Goal: Task Accomplishment & Management: Use online tool/utility

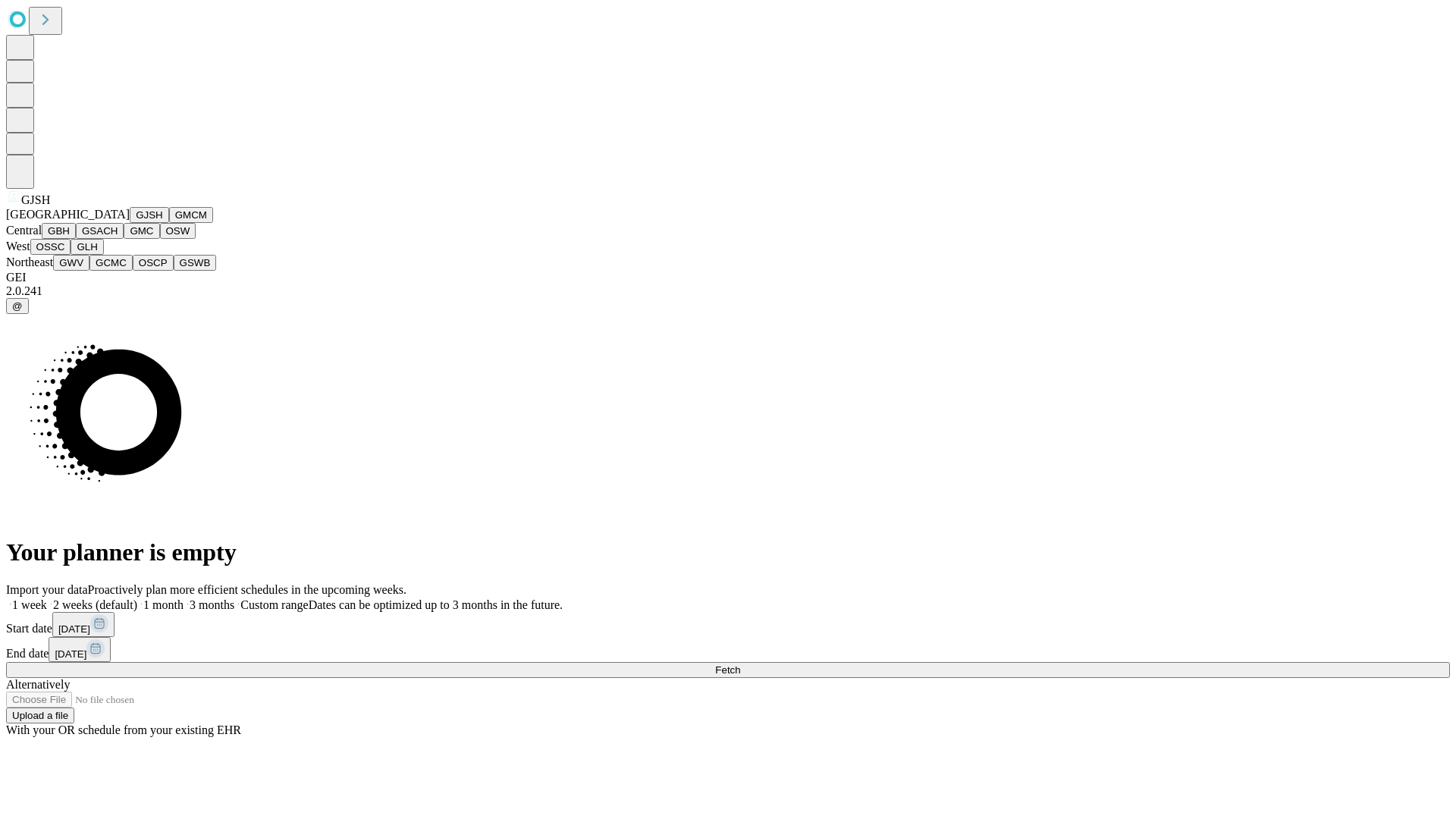
click at [130, 223] on button "GJSH" at bounding box center [150, 215] width 40 height 16
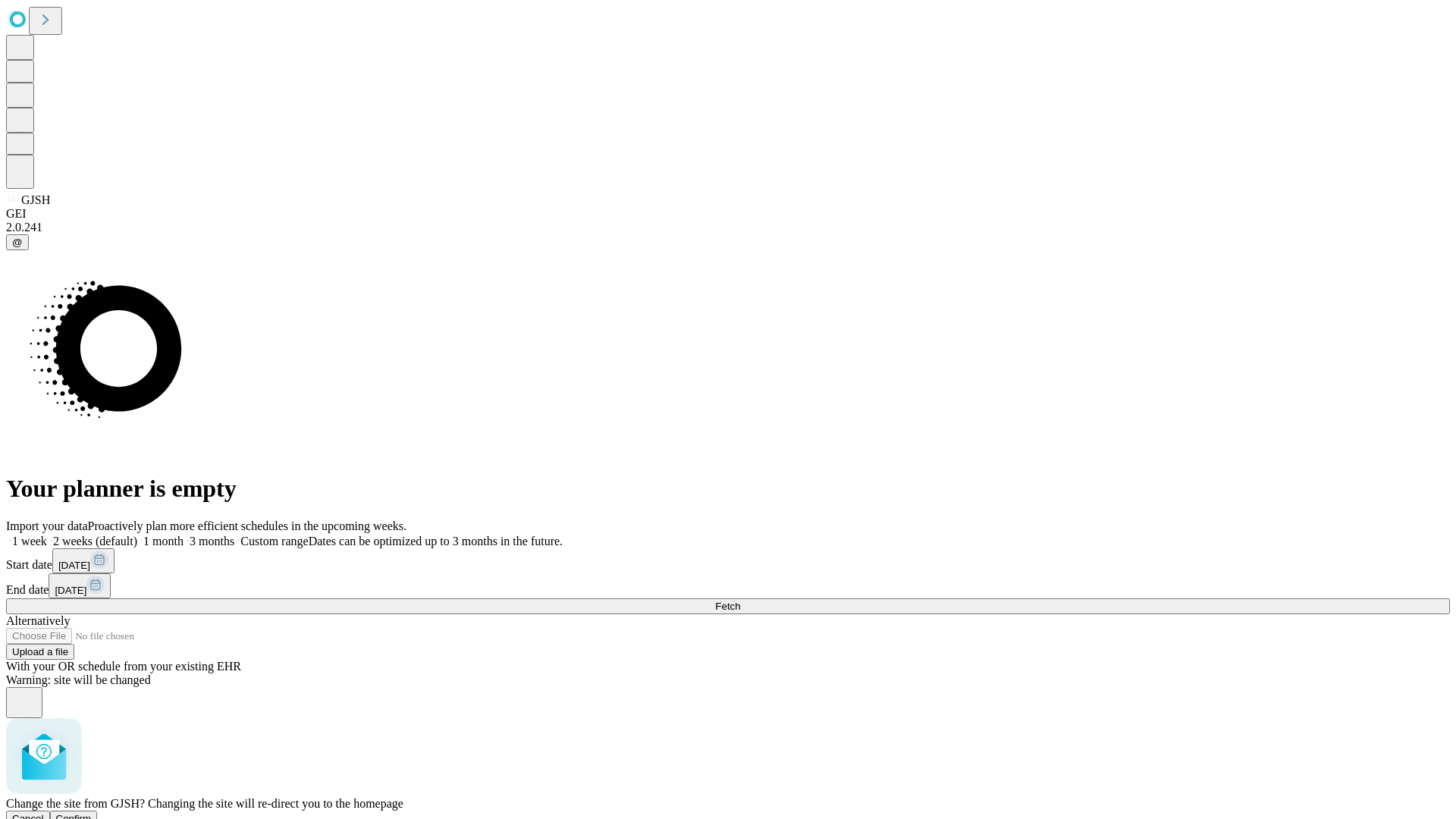
click at [92, 813] on span "Confirm" at bounding box center [73, 819] width 36 height 11
click at [183, 535] on label "1 month" at bounding box center [160, 541] width 46 height 13
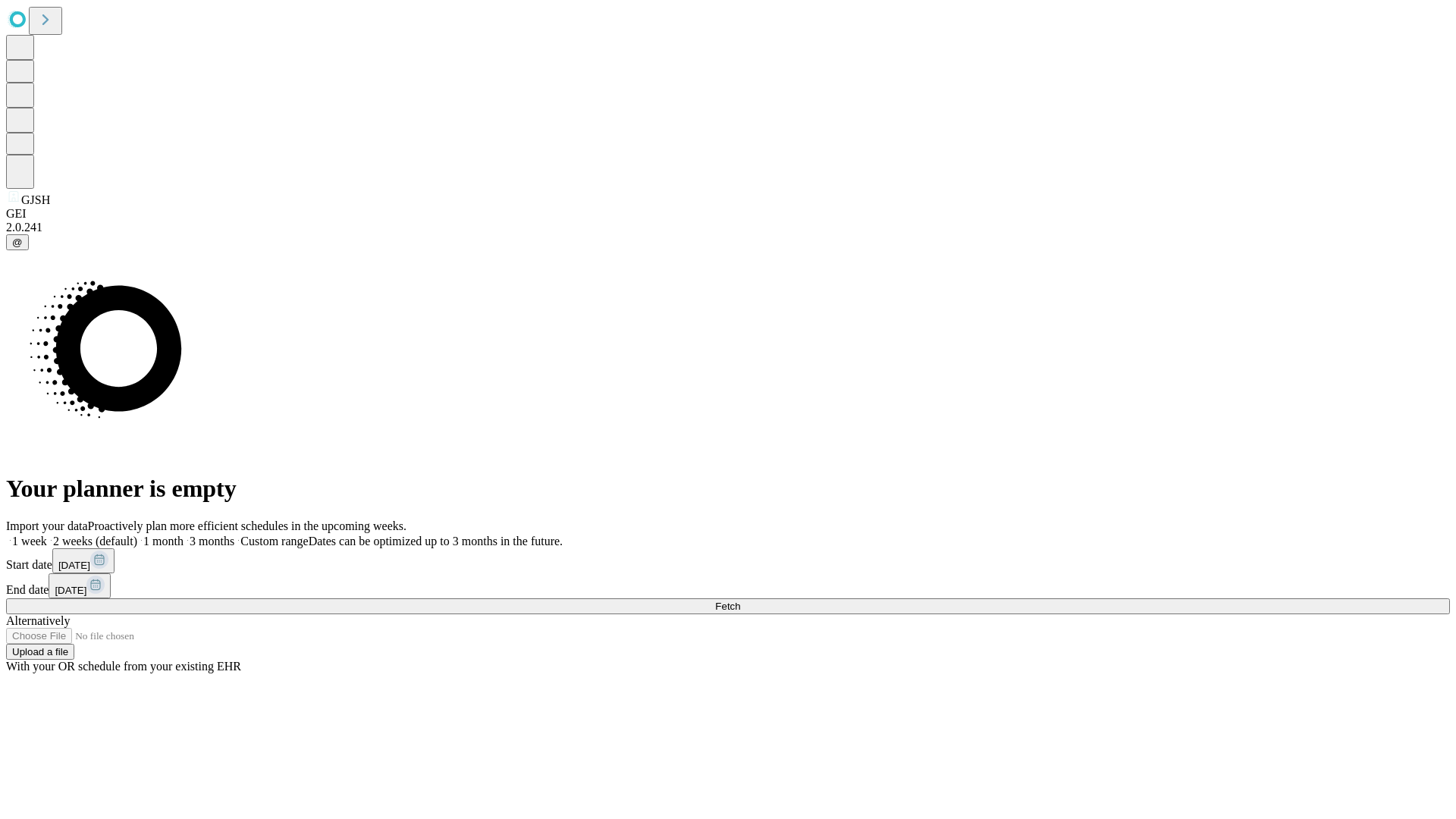
click at [740, 601] on span "Fetch" at bounding box center [727, 606] width 25 height 11
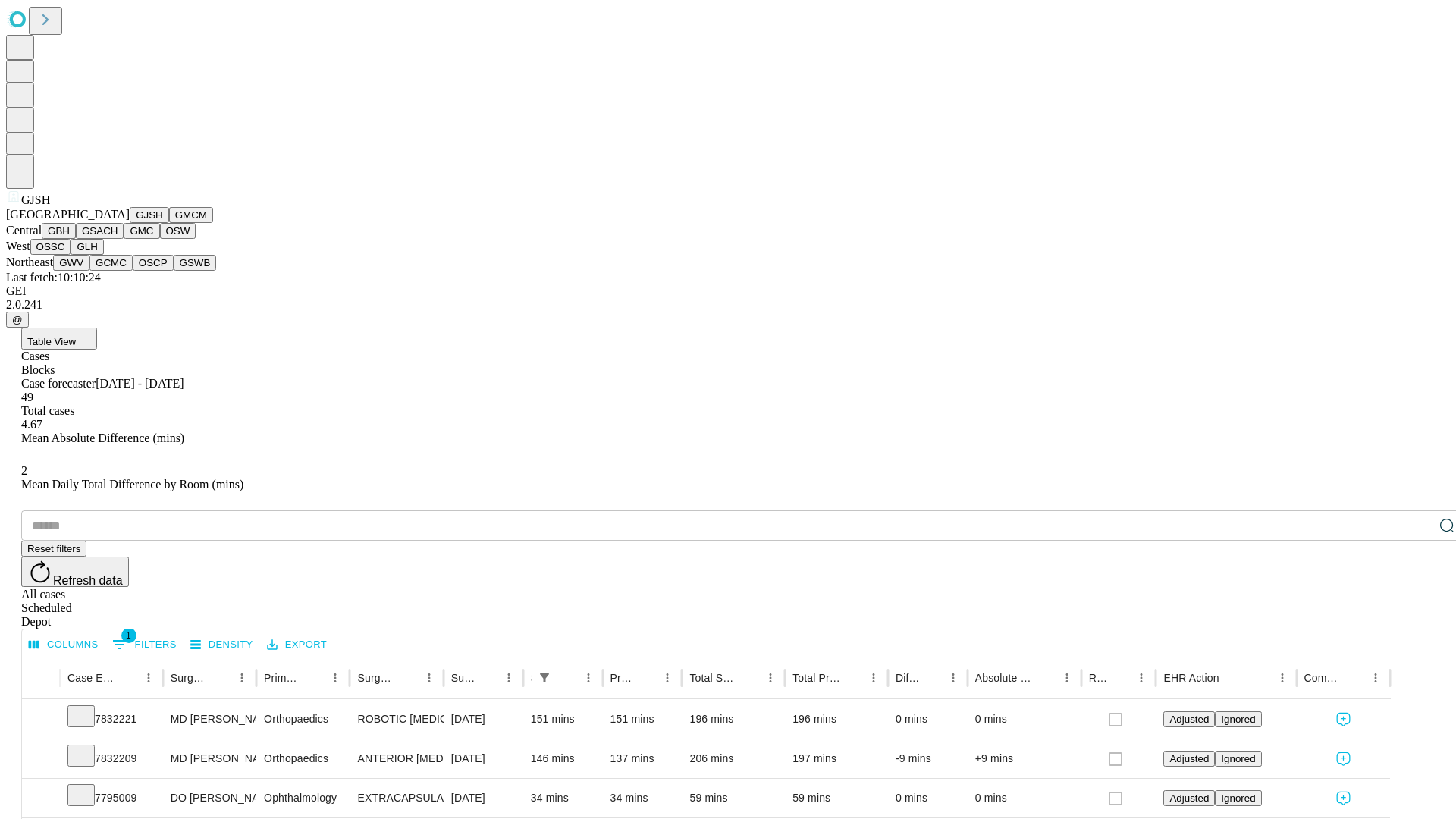
click at [169, 223] on button "GMCM" at bounding box center [190, 215] width 44 height 16
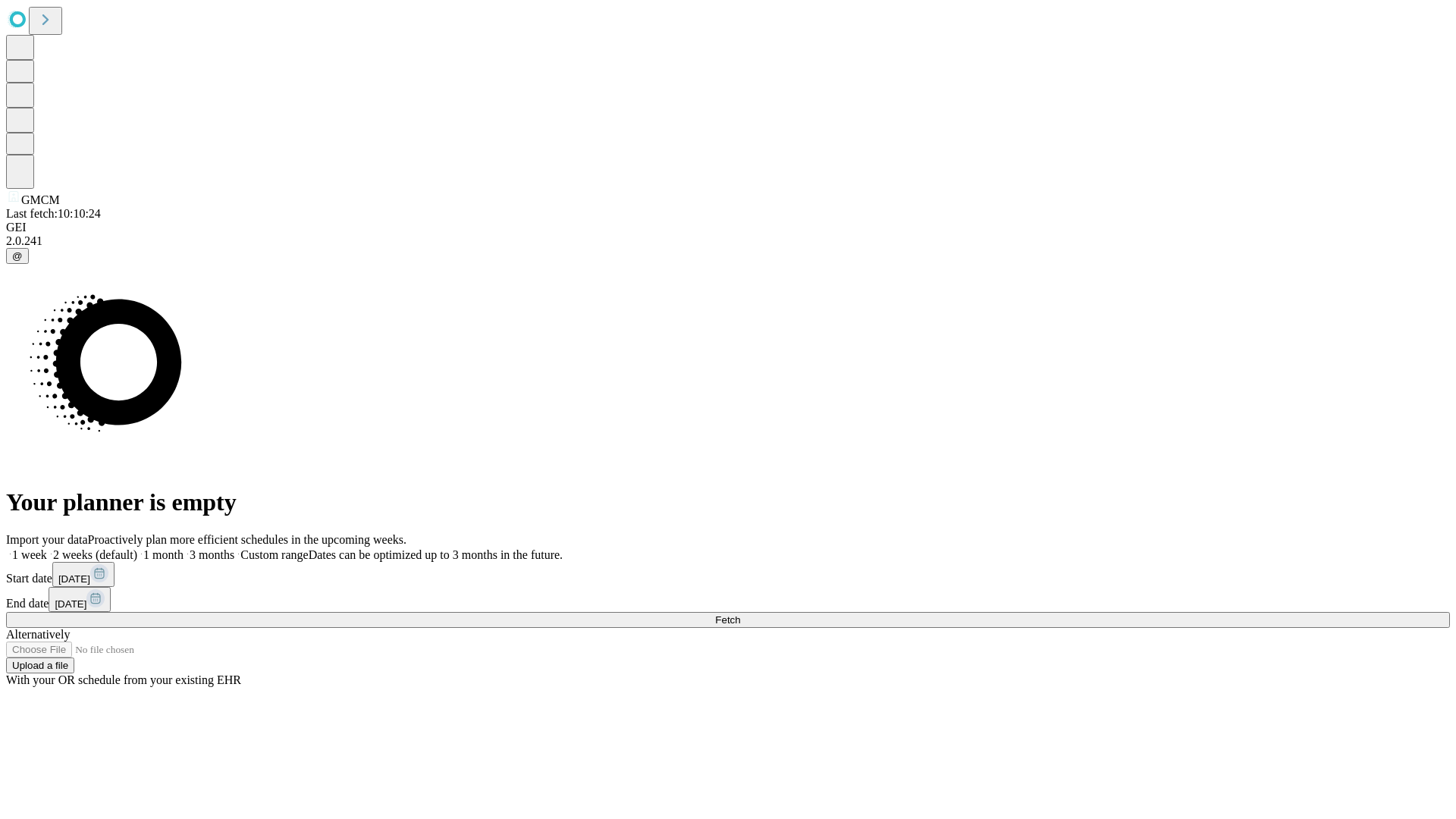
click at [740, 614] on span "Fetch" at bounding box center [727, 620] width 25 height 11
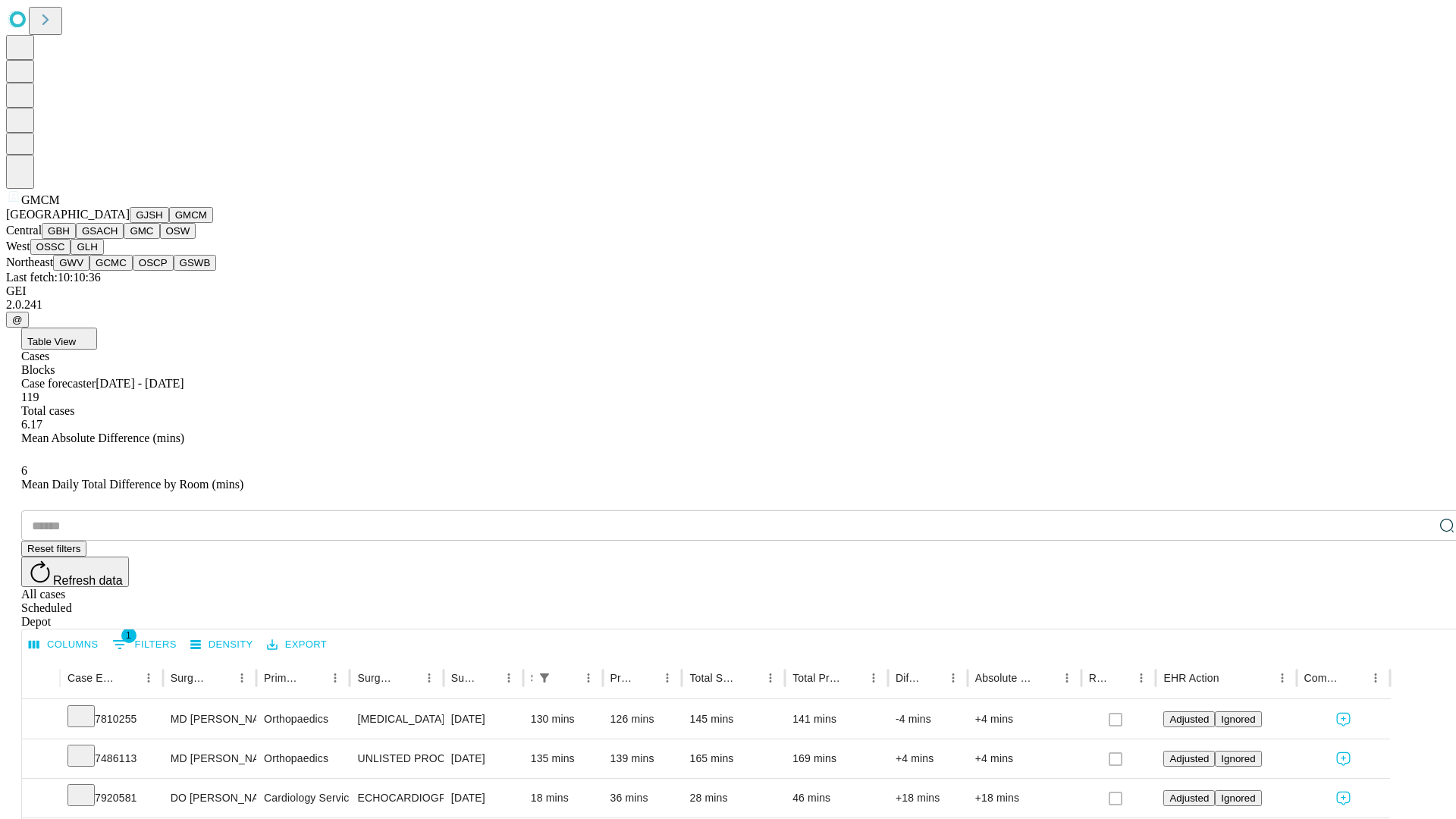
click at [76, 239] on button "GBH" at bounding box center [58, 231] width 34 height 16
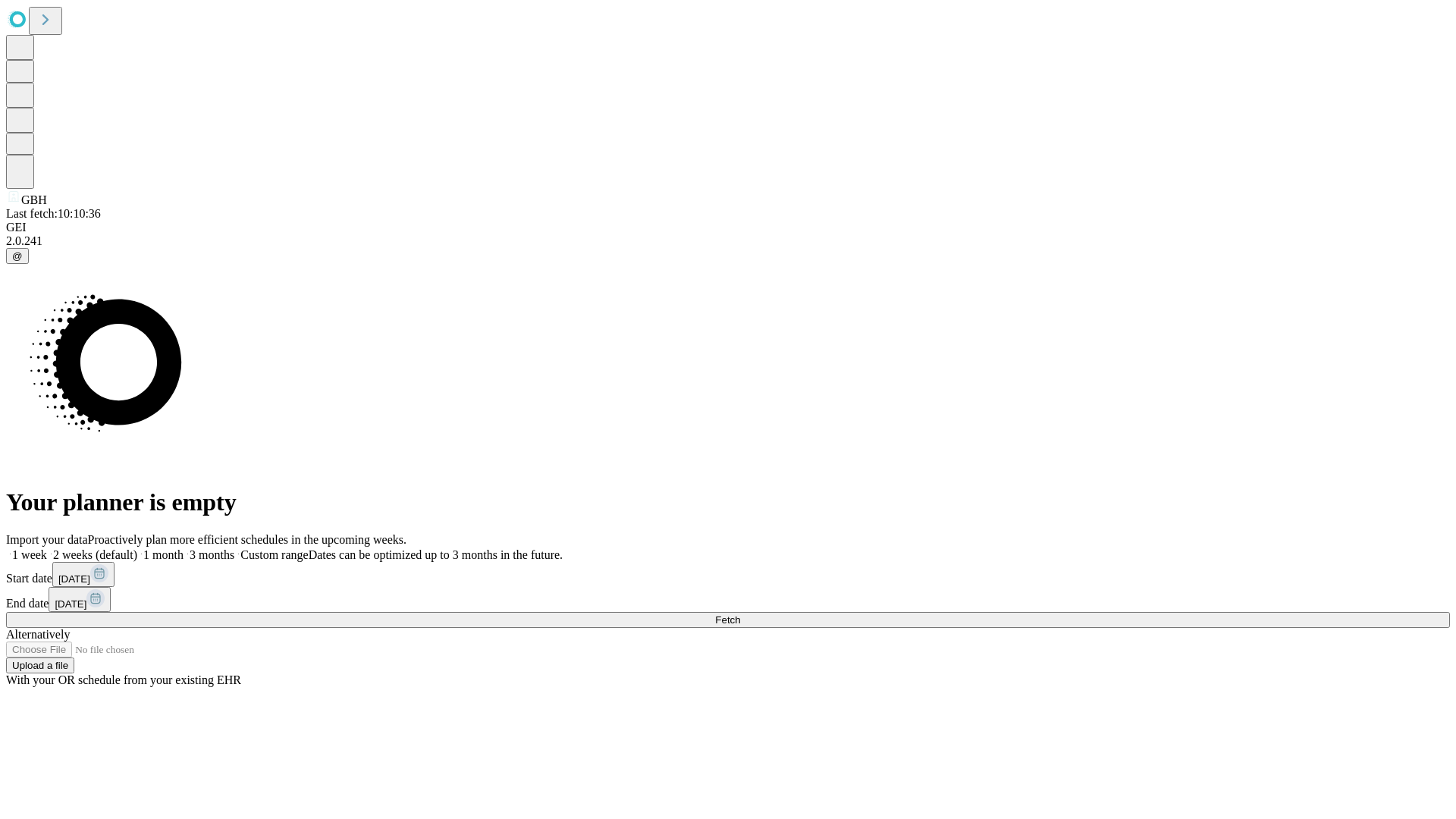
click at [183, 548] on label "1 month" at bounding box center [160, 554] width 46 height 13
click at [740, 614] on span "Fetch" at bounding box center [727, 620] width 25 height 11
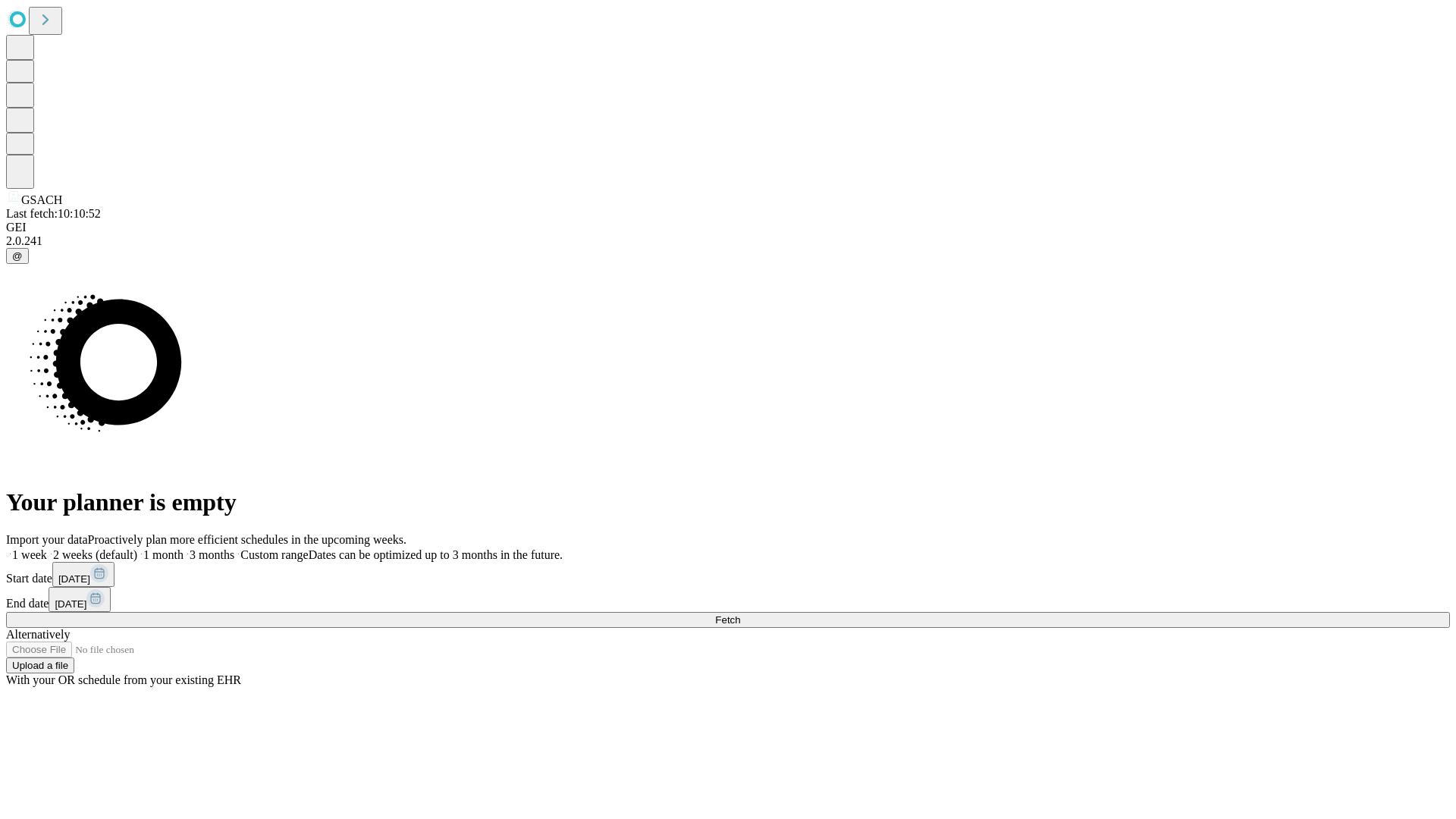
click at [183, 548] on label "1 month" at bounding box center [160, 554] width 46 height 13
click at [740, 614] on span "Fetch" at bounding box center [727, 620] width 25 height 11
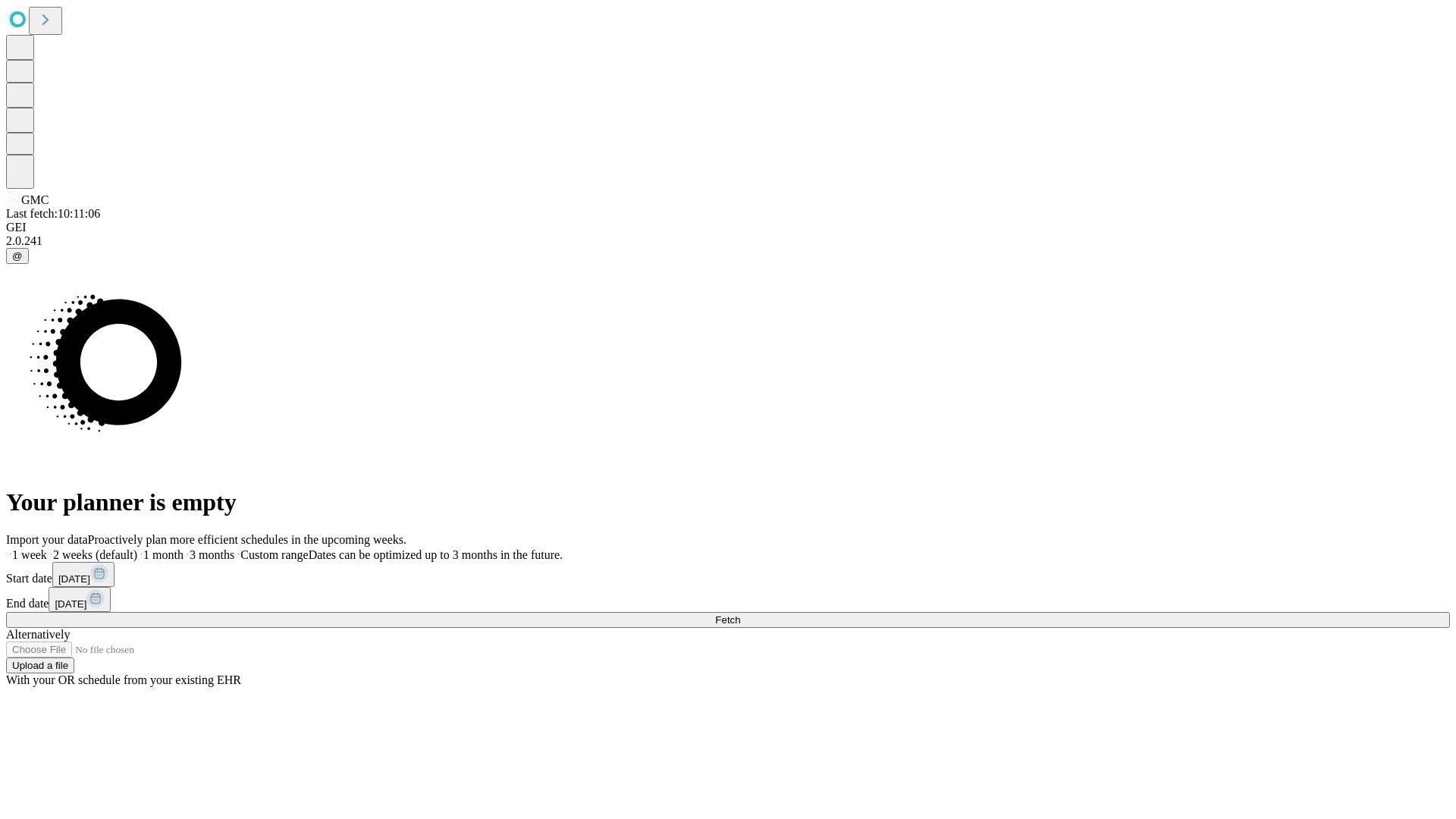
click at [183, 548] on label "1 month" at bounding box center [160, 554] width 46 height 13
click at [740, 614] on span "Fetch" at bounding box center [727, 620] width 25 height 11
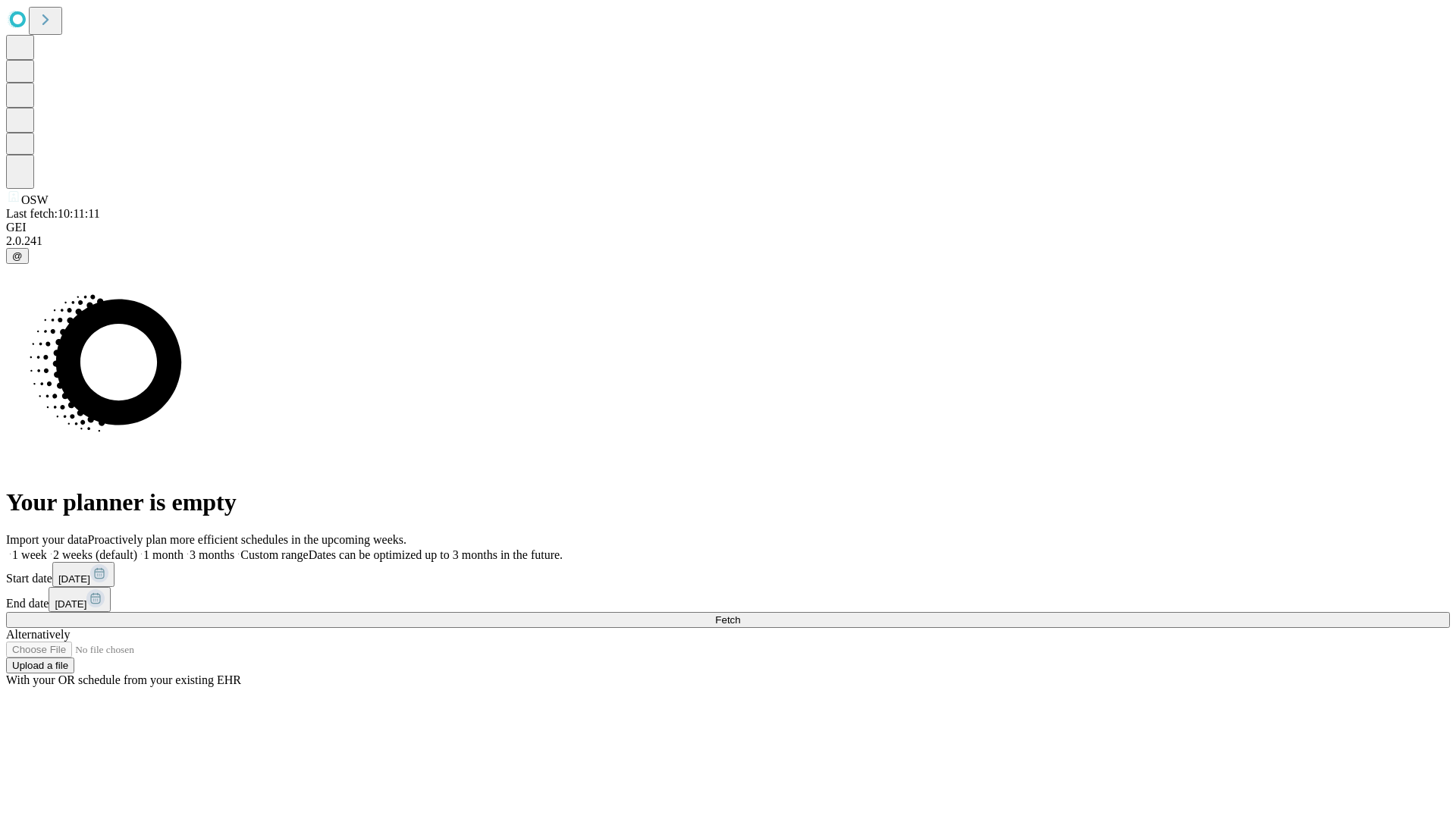
click at [183, 548] on label "1 month" at bounding box center [160, 554] width 46 height 13
click at [740, 614] on span "Fetch" at bounding box center [727, 620] width 25 height 11
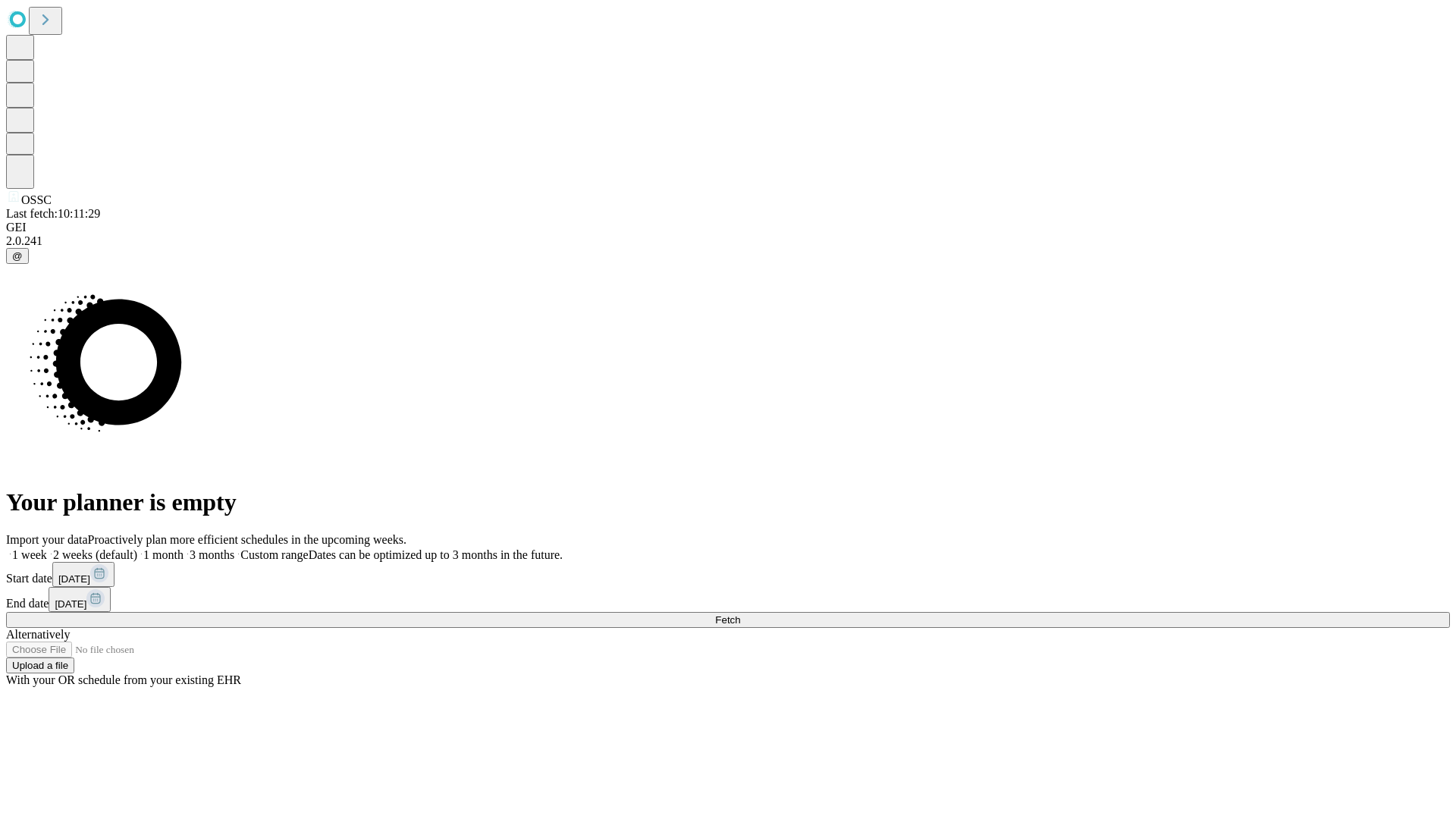
click at [183, 548] on label "1 month" at bounding box center [160, 554] width 46 height 13
click at [740, 614] on span "Fetch" at bounding box center [727, 620] width 25 height 11
click at [183, 548] on label "1 month" at bounding box center [160, 554] width 46 height 13
click at [740, 614] on span "Fetch" at bounding box center [727, 620] width 25 height 11
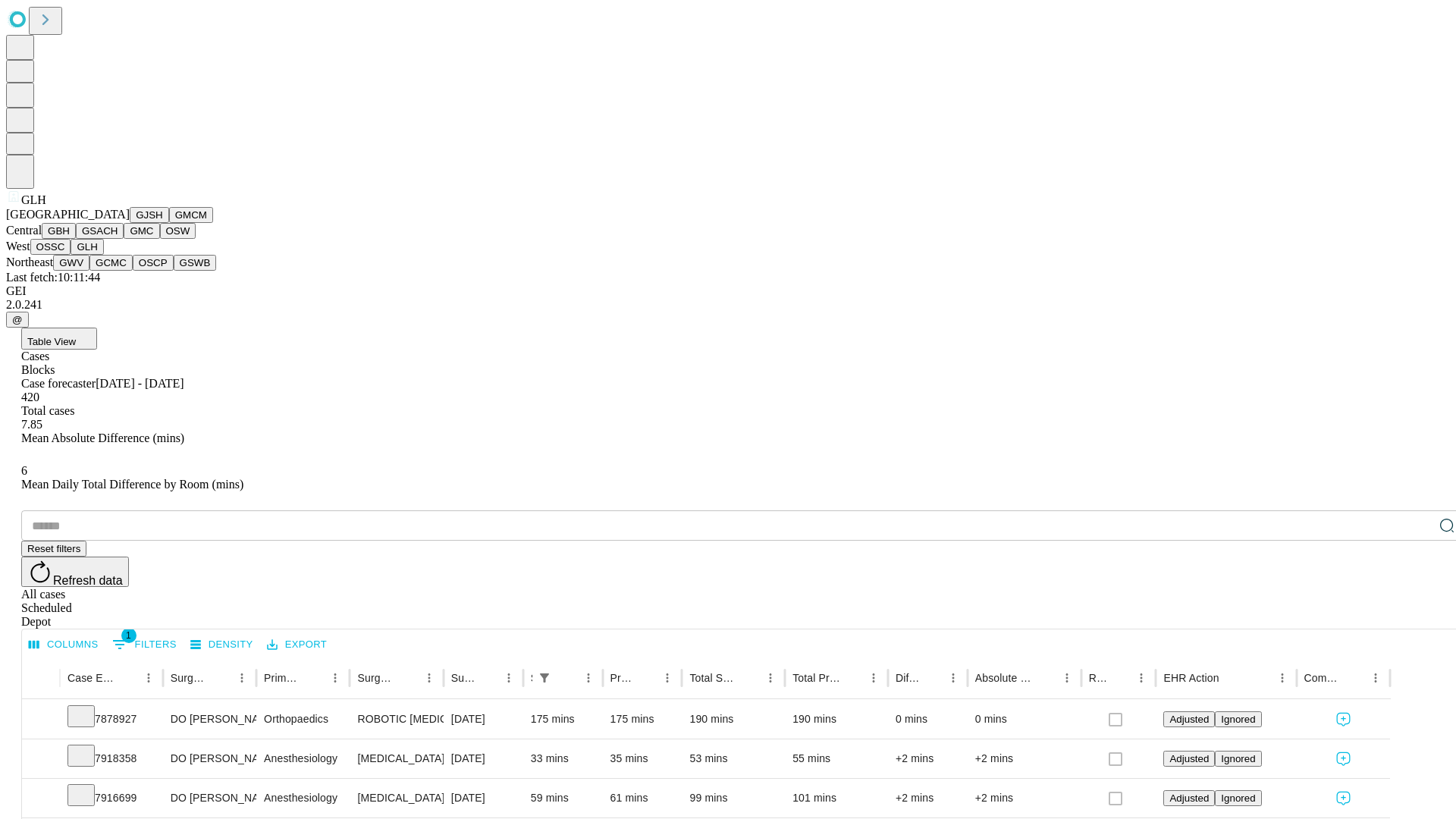
click at [89, 271] on button "GWV" at bounding box center [72, 263] width 37 height 16
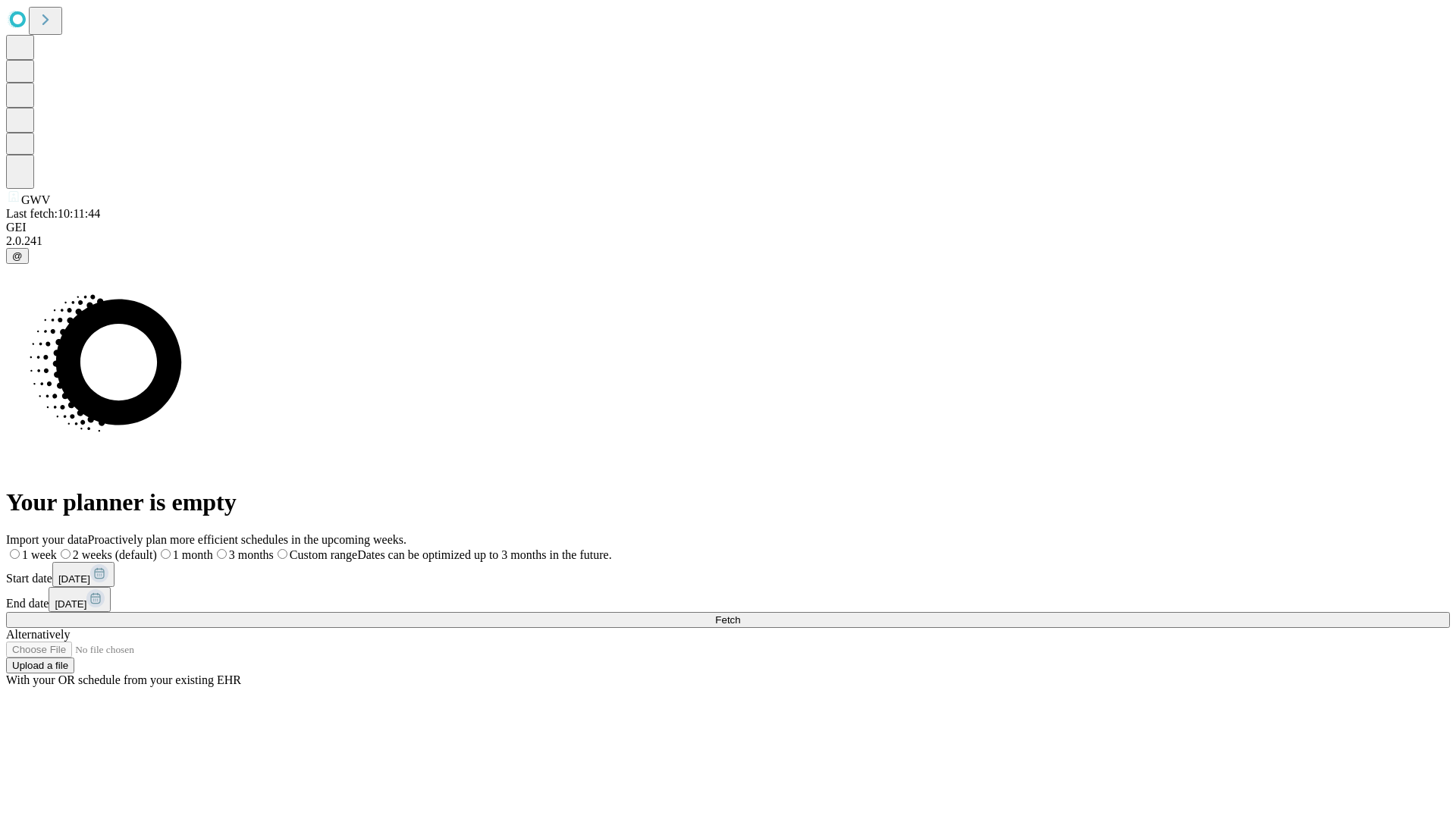
click at [213, 548] on label "1 month" at bounding box center [185, 554] width 56 height 13
click at [740, 614] on span "Fetch" at bounding box center [727, 620] width 25 height 11
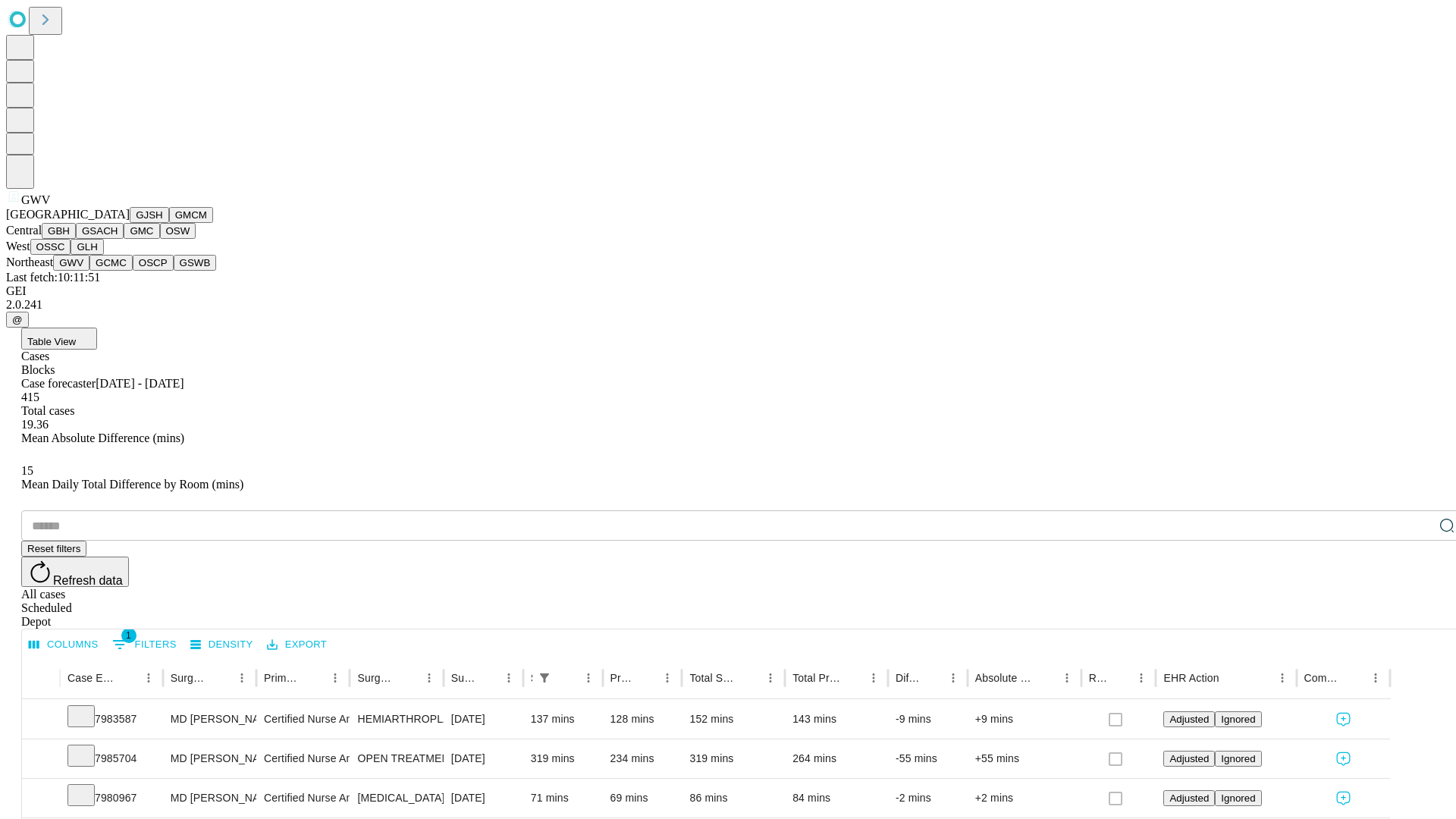
click at [118, 271] on button "GCMC" at bounding box center [111, 263] width 43 height 16
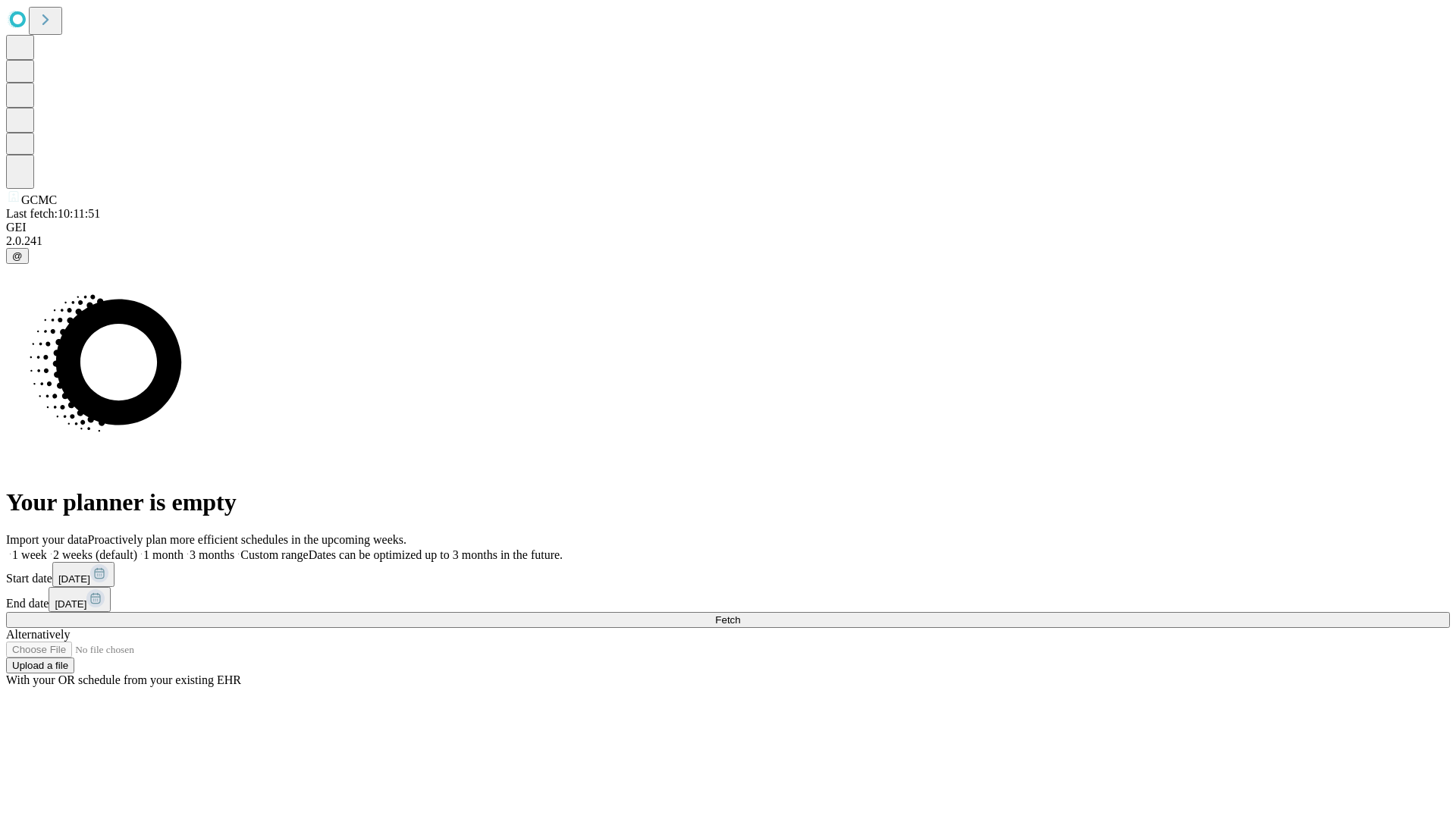
click at [183, 548] on label "1 month" at bounding box center [160, 554] width 46 height 13
click at [740, 614] on span "Fetch" at bounding box center [727, 620] width 25 height 11
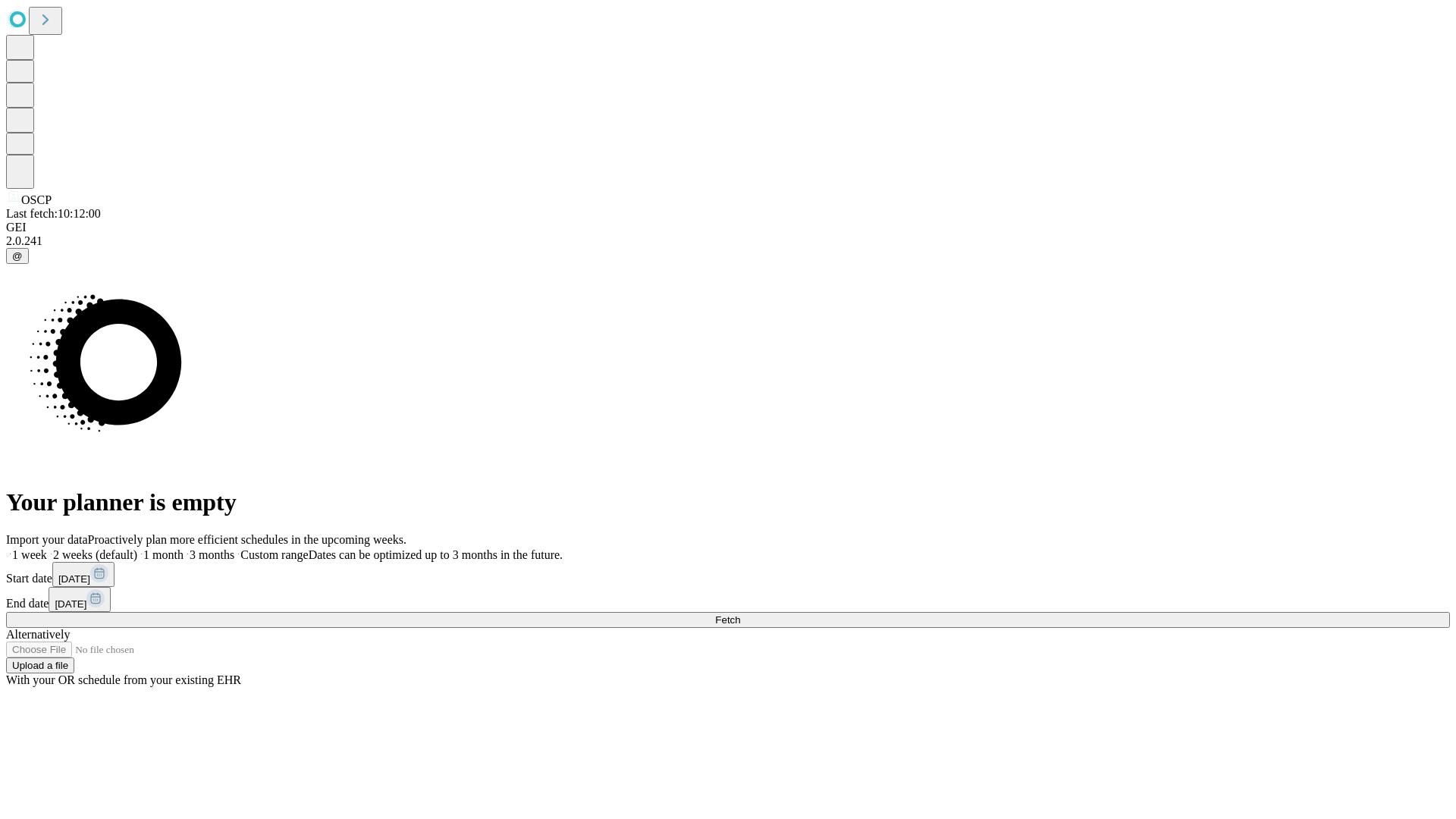
click at [183, 548] on label "1 month" at bounding box center [160, 554] width 46 height 13
click at [740, 614] on span "Fetch" at bounding box center [727, 620] width 25 height 11
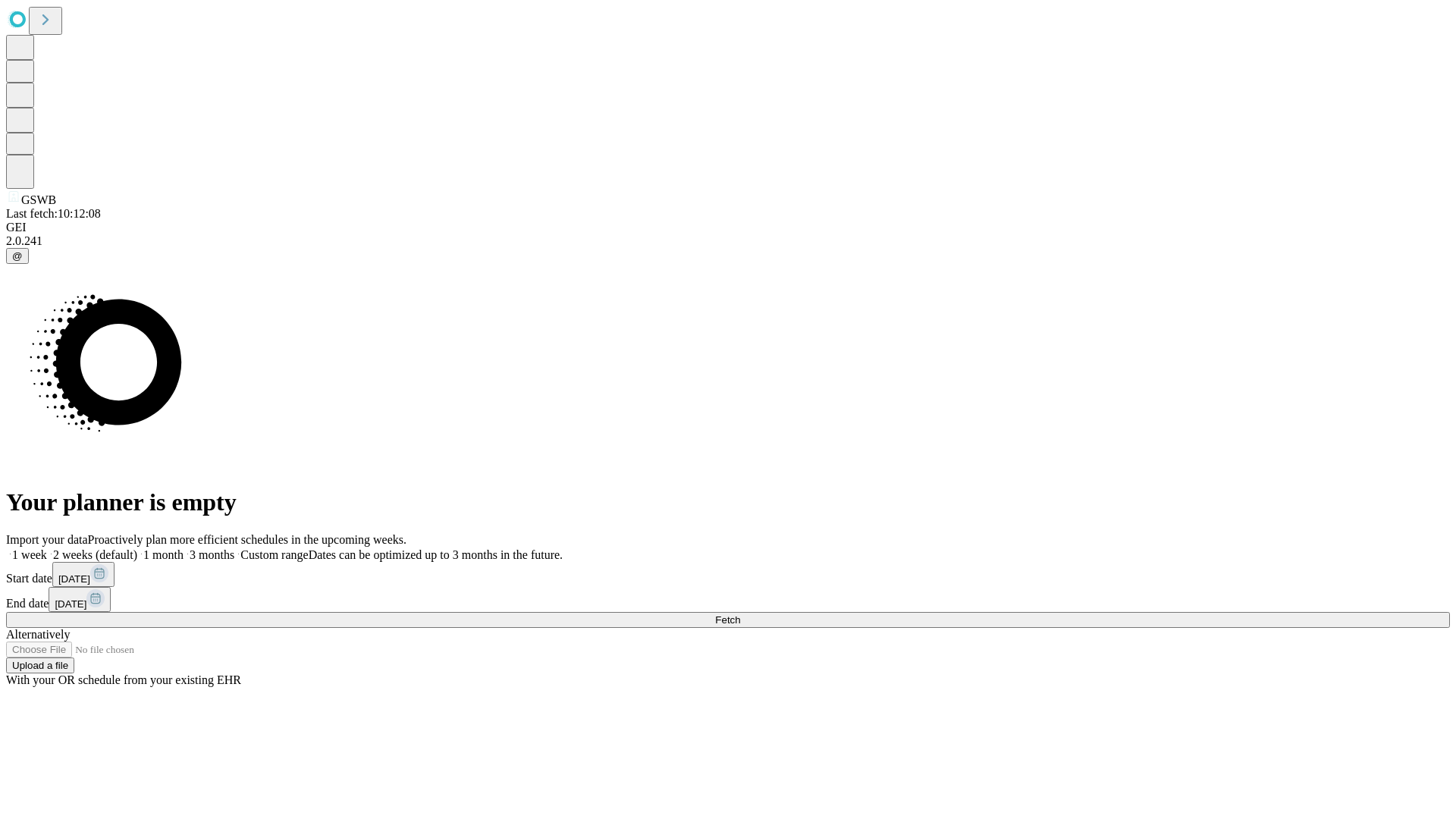
click at [183, 548] on label "1 month" at bounding box center [160, 554] width 46 height 13
click at [740, 614] on span "Fetch" at bounding box center [727, 620] width 25 height 11
